Goal: Task Accomplishment & Management: Manage account settings

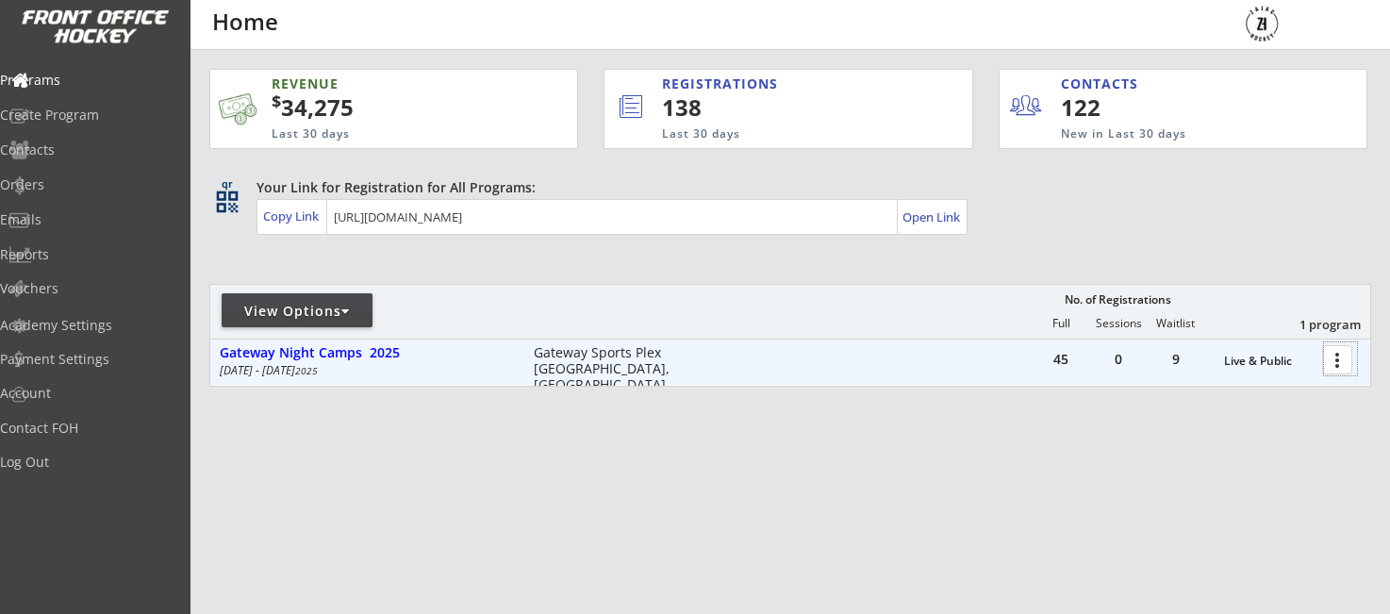
click at [1331, 372] on div at bounding box center [1340, 358] width 33 height 33
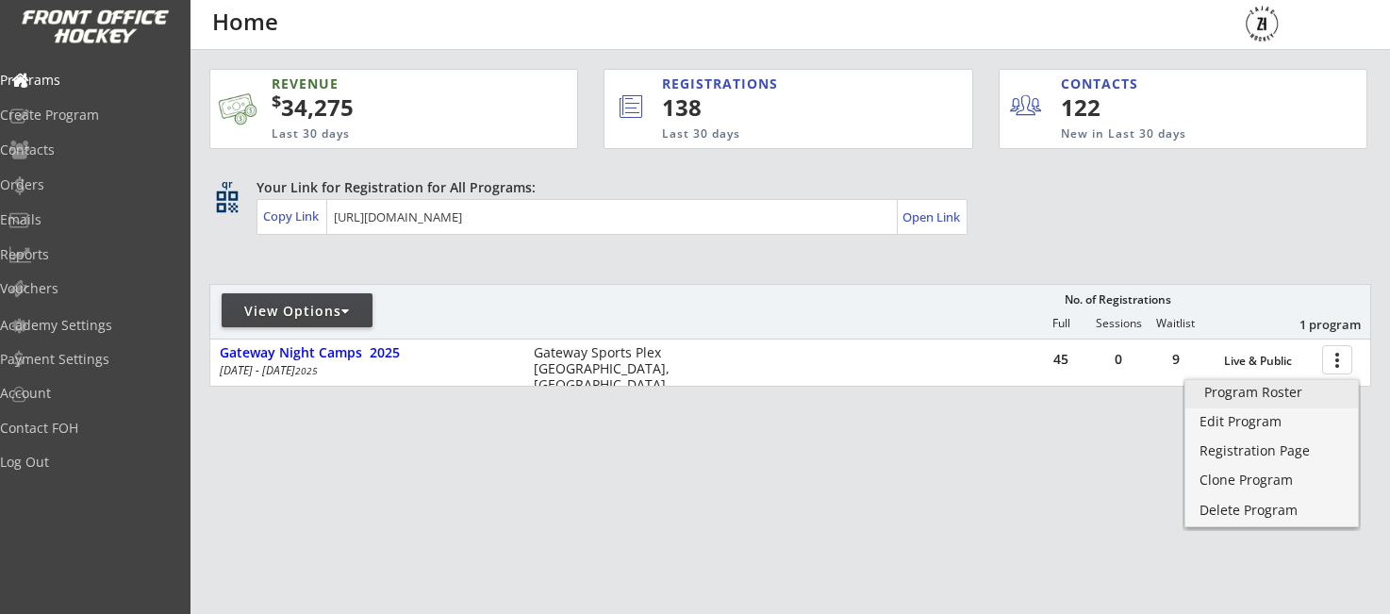
click at [1240, 398] on div "Program Roster" at bounding box center [1271, 392] width 135 height 13
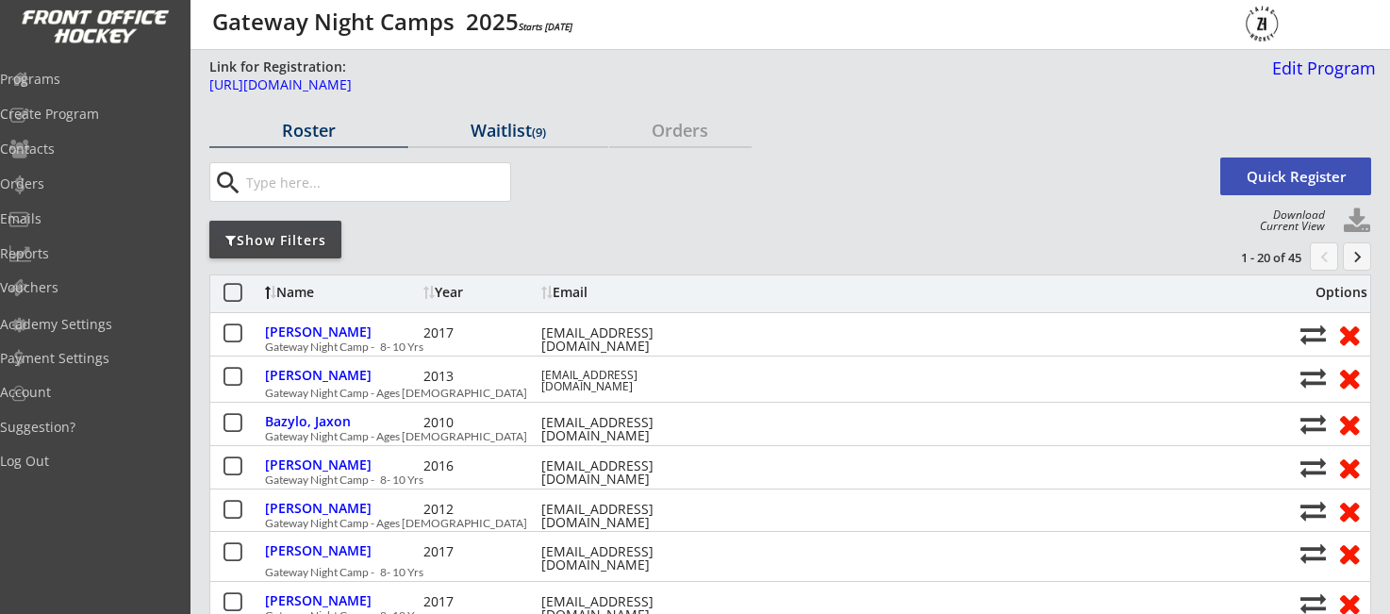
click at [503, 133] on div "Waitlist (9)" at bounding box center [508, 130] width 199 height 17
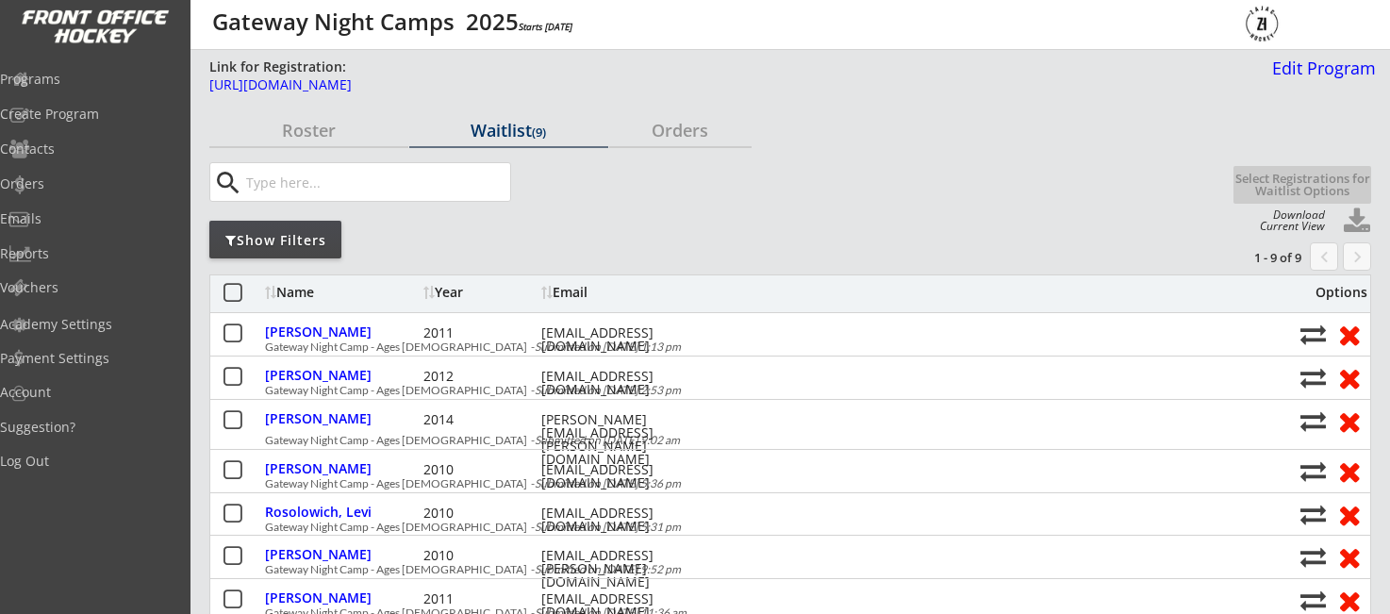
click at [480, 127] on div "Waitlist (9)" at bounding box center [508, 130] width 199 height 17
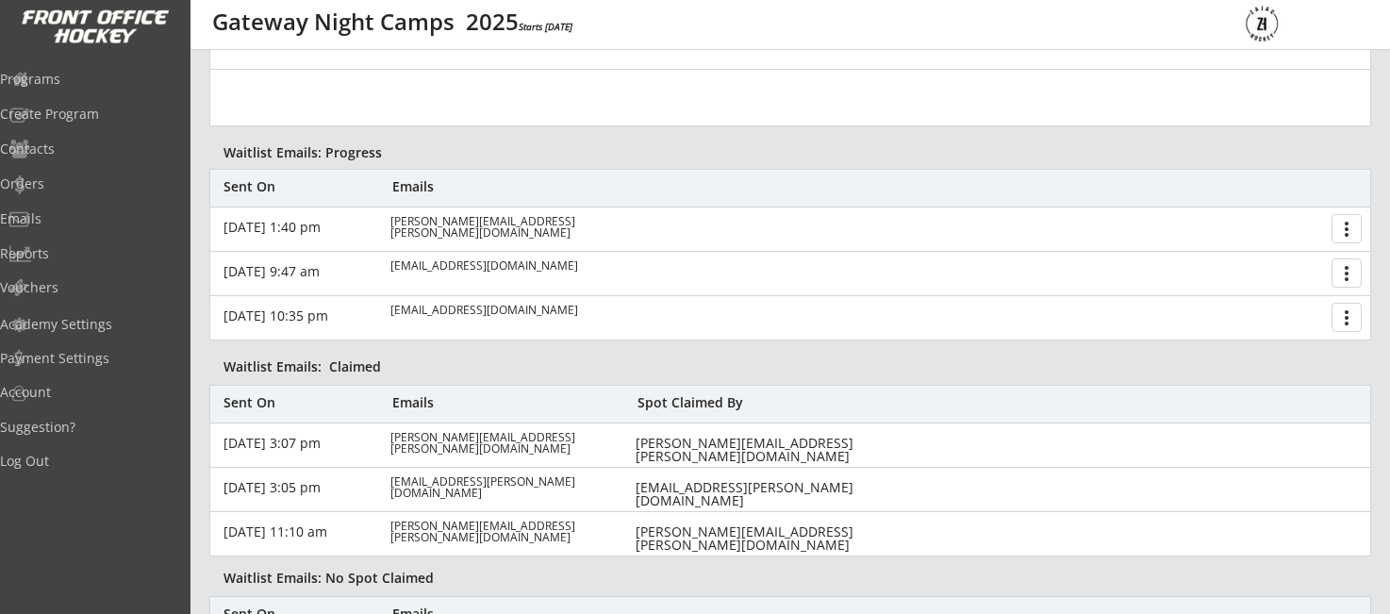
scroll to position [1091, 0]
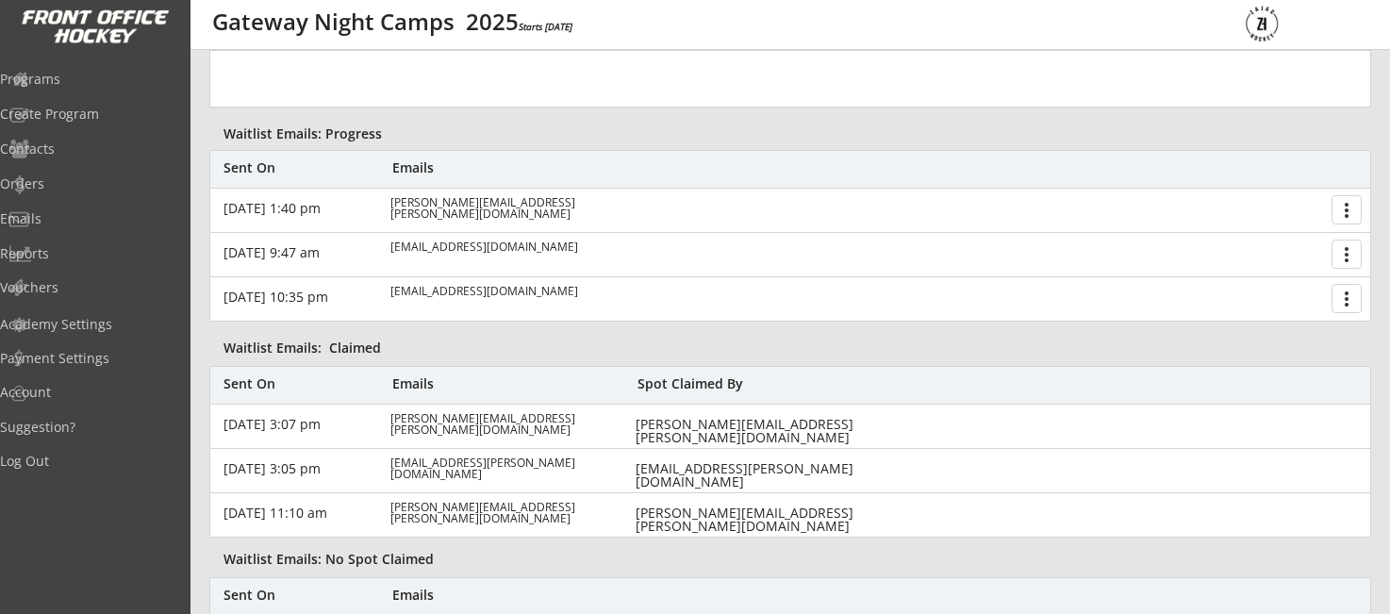
click at [1346, 210] on button "more_vert" at bounding box center [1346, 209] width 30 height 29
click at [1295, 246] on div "Cancel Opportunity" at bounding box center [1275, 244] width 135 height 13
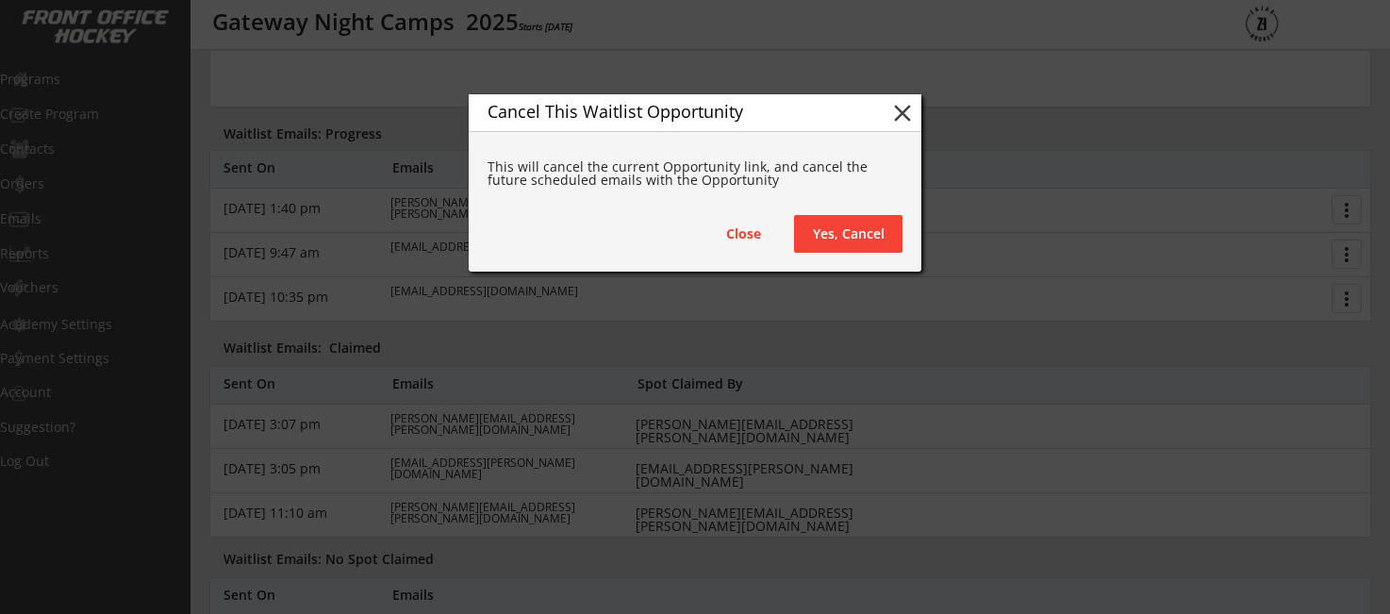
click at [857, 240] on button "Yes, Cancel" at bounding box center [848, 234] width 108 height 38
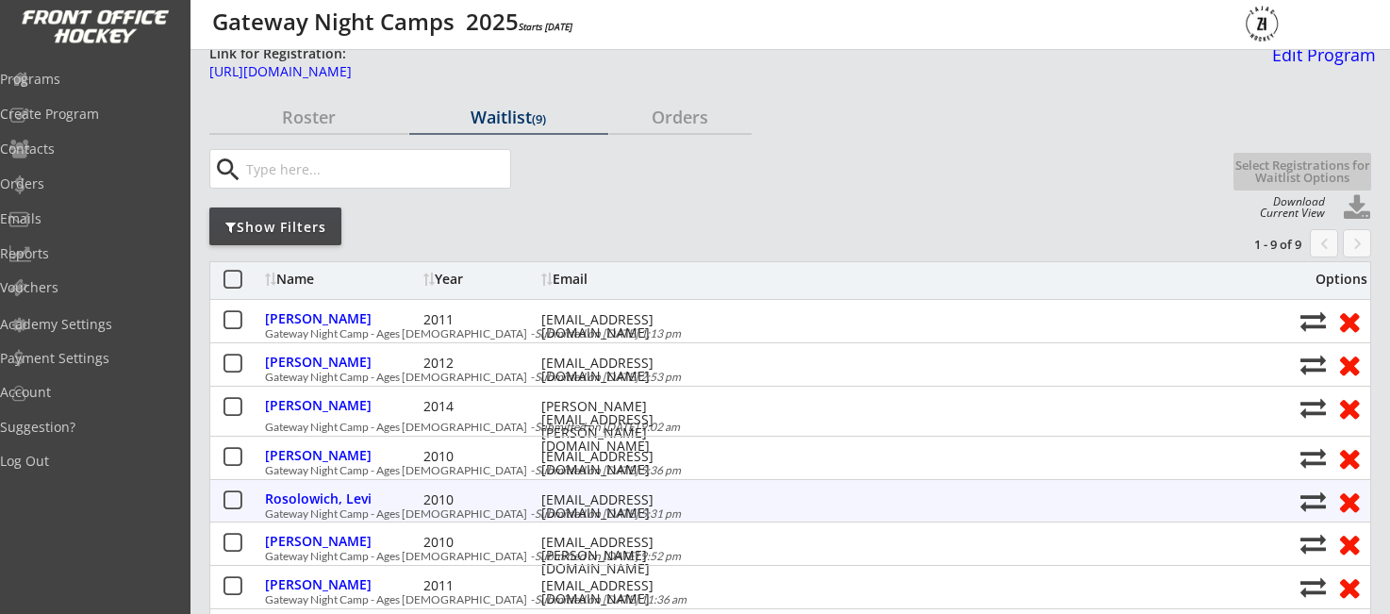
scroll to position [12, 0]
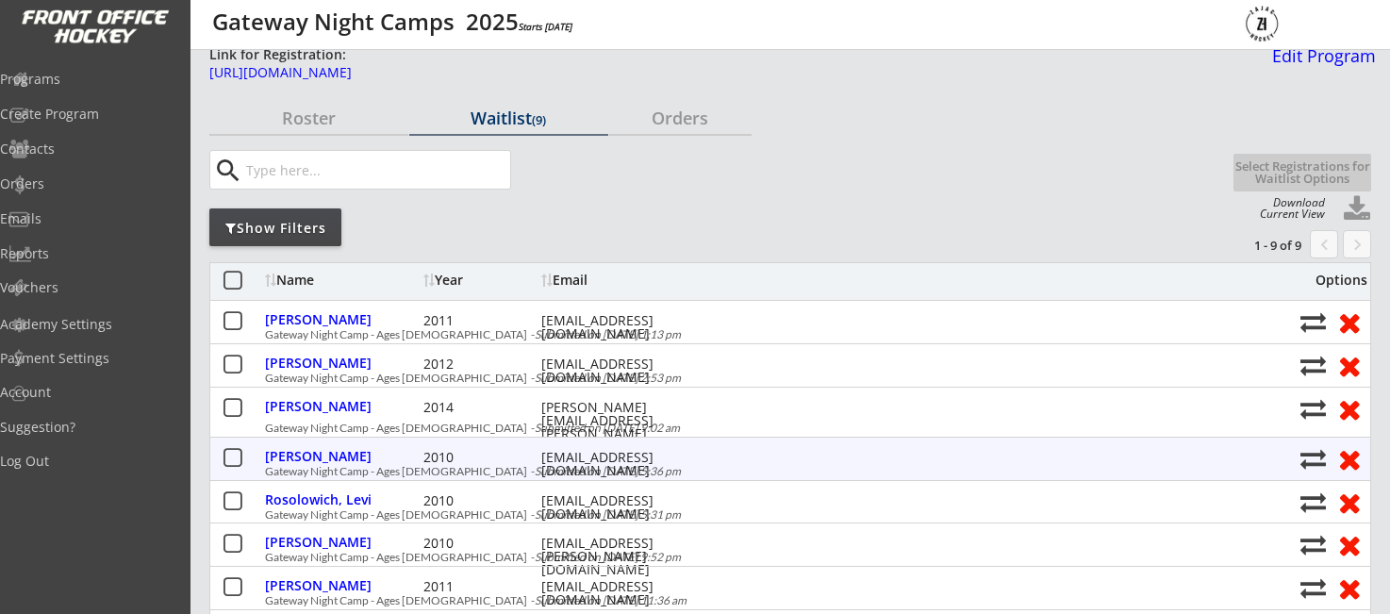
click at [240, 454] on button at bounding box center [233, 459] width 24 height 24
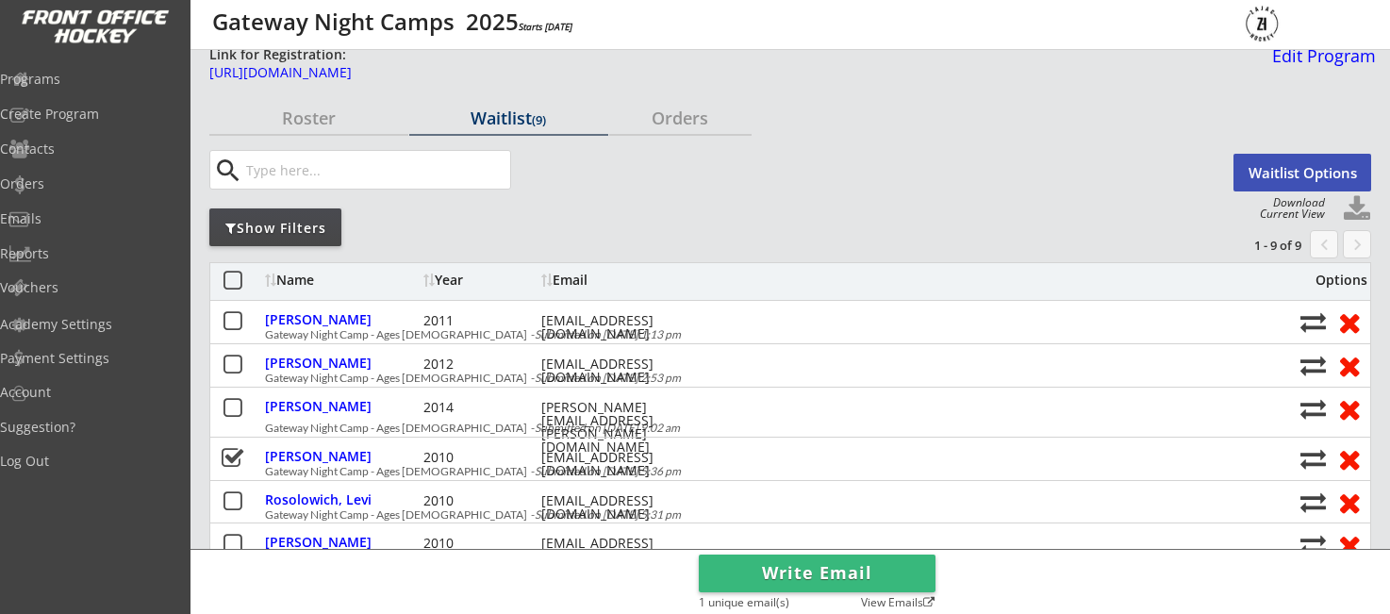
click at [1298, 168] on button "Waitlist Options" at bounding box center [1302, 173] width 138 height 38
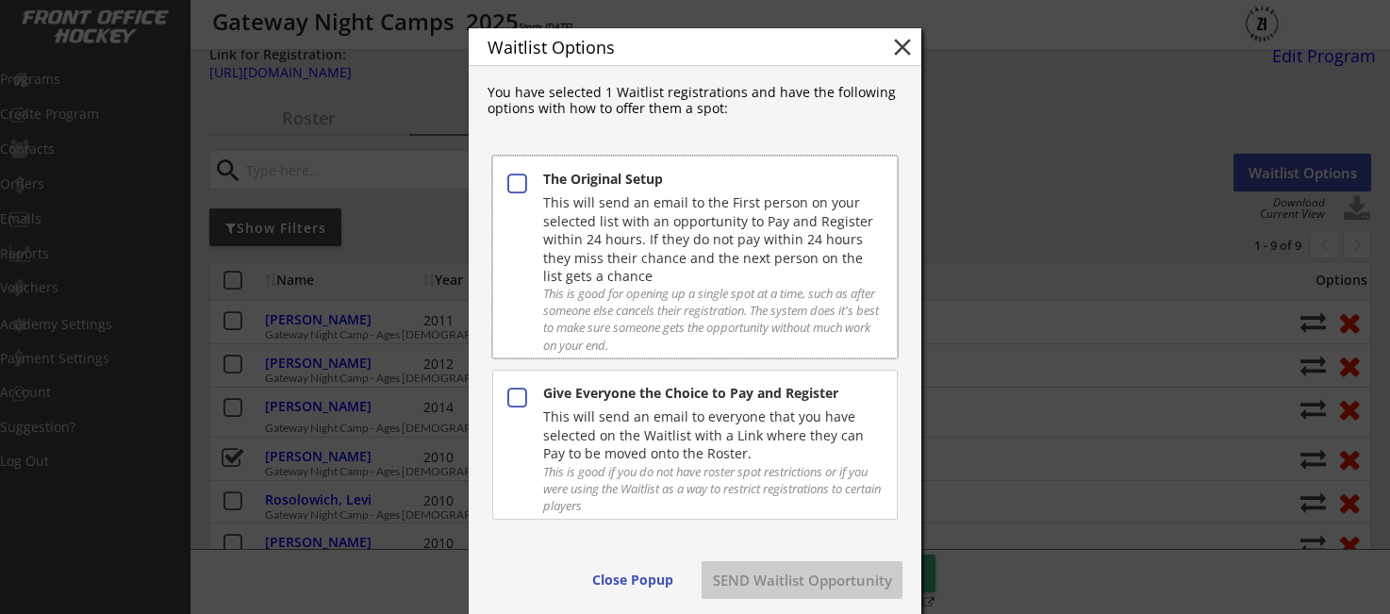
click at [505, 184] on button at bounding box center [516, 185] width 25 height 25
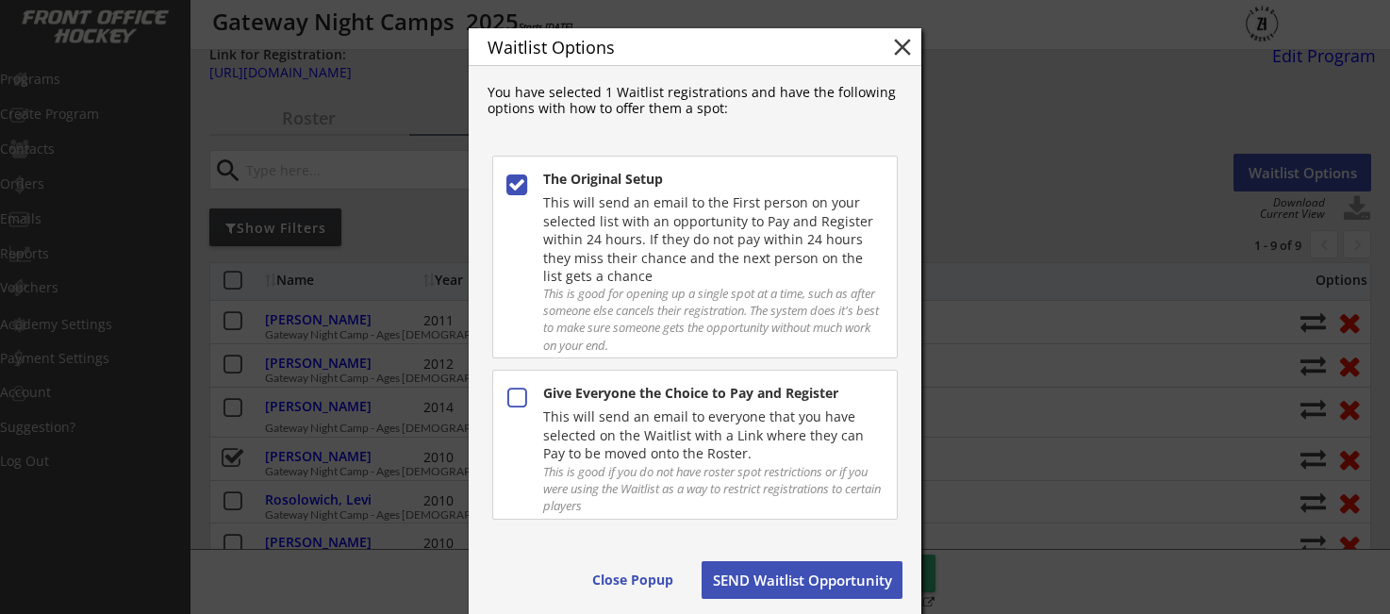
drag, startPoint x: 802, startPoint y: 578, endPoint x: 817, endPoint y: 565, distance: 19.3
click at [803, 577] on button "SEND Waitlist Opportunity" at bounding box center [802, 580] width 201 height 38
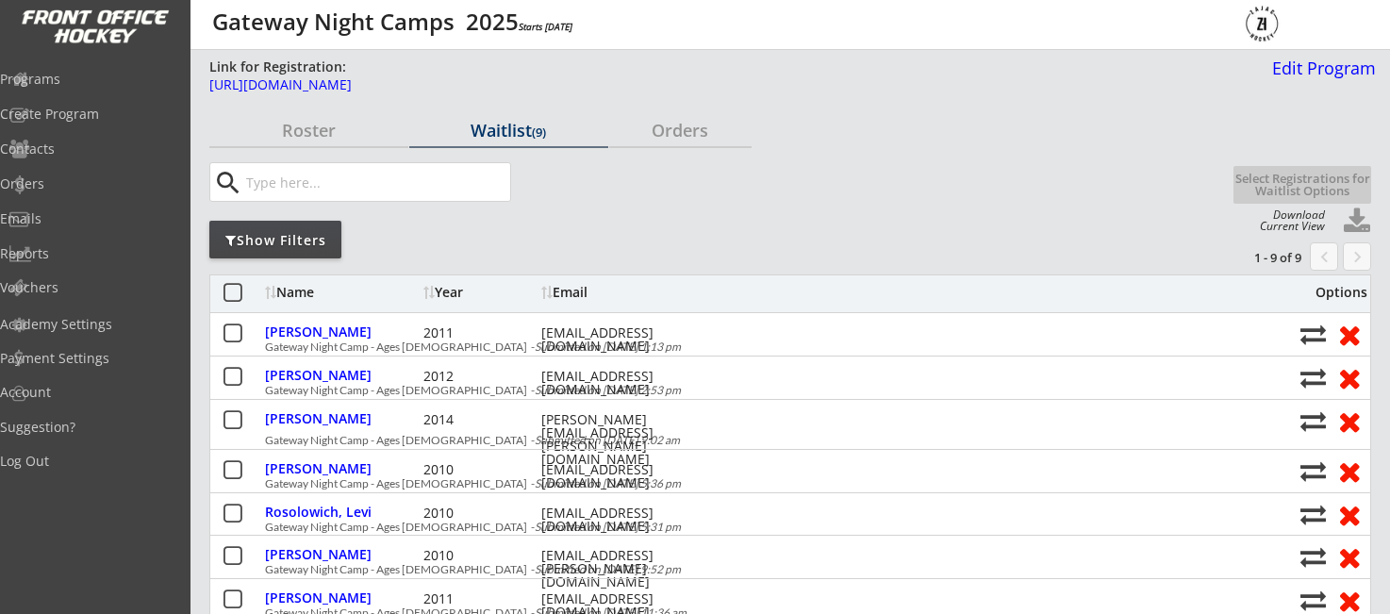
scroll to position [0, 0]
click at [73, 188] on div "Orders" at bounding box center [90, 183] width 170 height 13
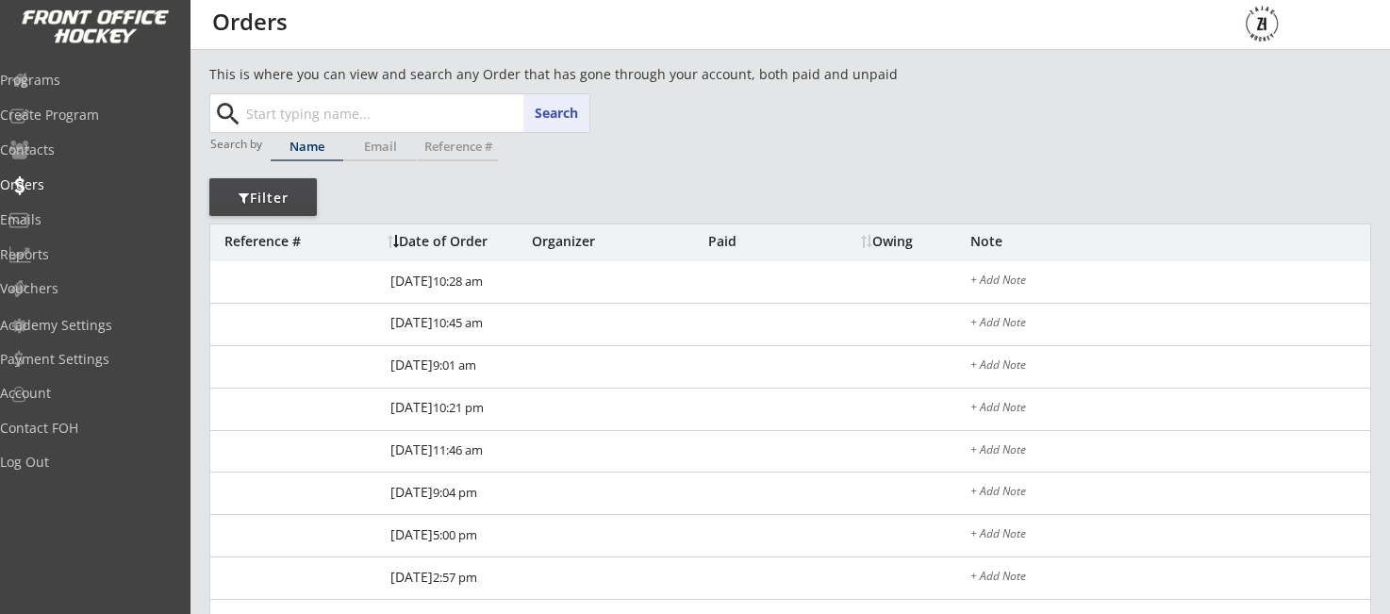
click at [333, 116] on input "text" at bounding box center [415, 113] width 347 height 38
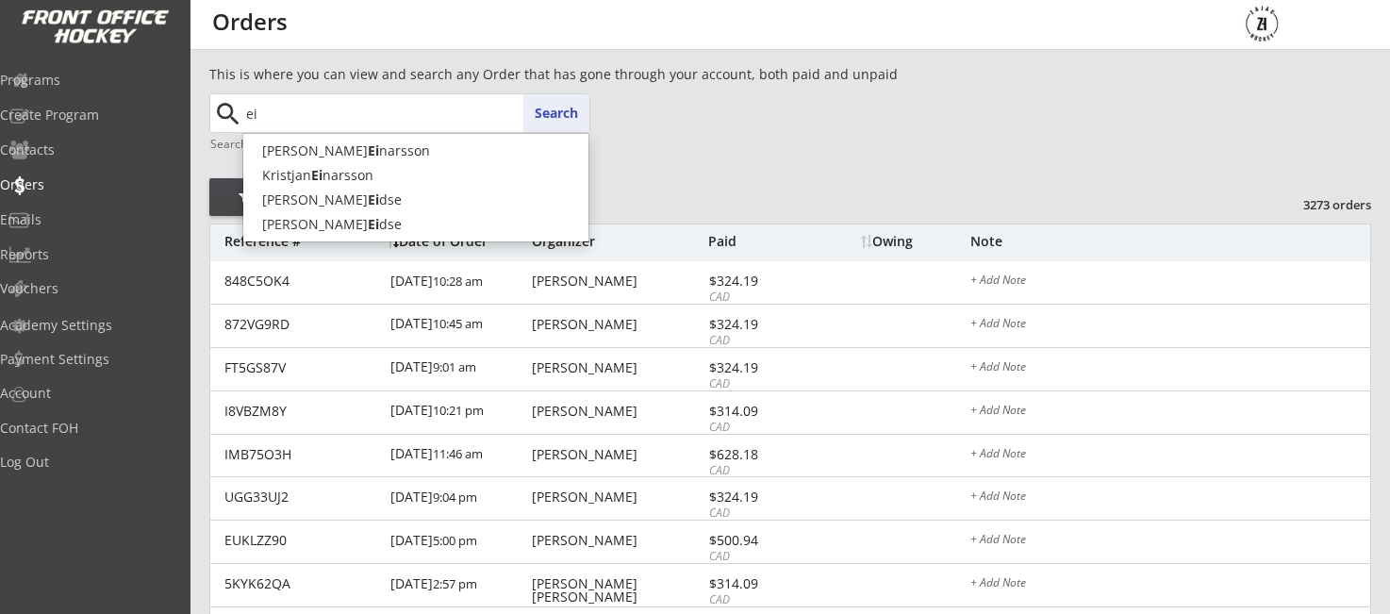
type input "ei"
drag, startPoint x: 608, startPoint y: 140, endPoint x: 107, endPoint y: 60, distance: 506.9
click at [608, 140] on div "This is where you can view and search any Order that has gone through your acco…" at bounding box center [790, 623] width 1162 height 1118
